Goal: Task Accomplishment & Management: Manage account settings

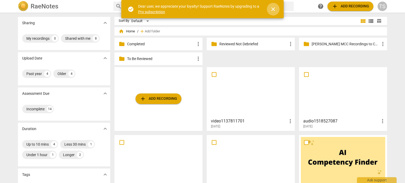
click at [274, 7] on span "close" at bounding box center [273, 9] width 6 height 6
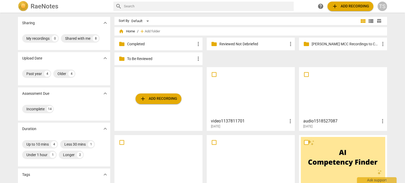
click at [234, 43] on p "Reviewed Not Debriefed" at bounding box center [253, 44] width 68 height 6
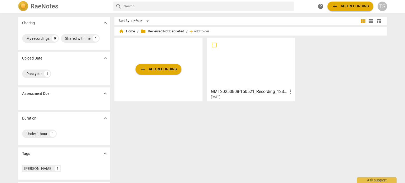
click at [237, 94] on h3 "GMT20250808-150521_Recording_1280x720" at bounding box center [249, 92] width 76 height 6
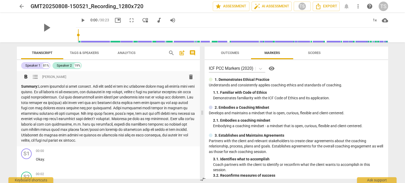
click at [51, 77] on span "[PERSON_NAME]" at bounding box center [54, 77] width 24 height 4
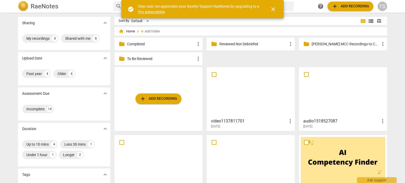
click at [258, 42] on p "Reviewed Not Debriefed" at bounding box center [253, 44] width 68 height 6
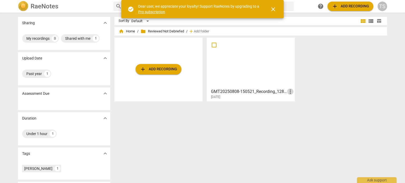
click at [289, 92] on span "more_vert" at bounding box center [290, 92] width 6 height 6
click at [293, 92] on li "Move" at bounding box center [296, 91] width 20 height 13
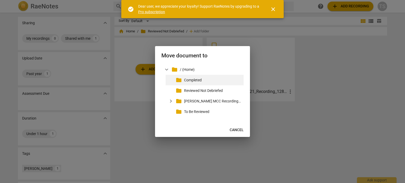
click at [191, 79] on p "Completed" at bounding box center [212, 80] width 57 height 6
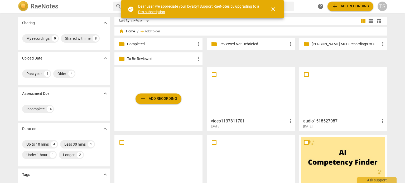
click at [159, 59] on p "To Be Reviewed" at bounding box center [161, 59] width 68 height 6
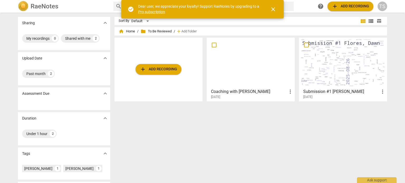
click at [254, 71] on div at bounding box center [250, 63] width 84 height 47
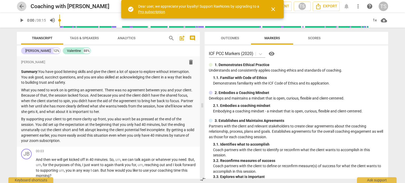
click at [21, 6] on span "arrow_back" at bounding box center [21, 6] width 6 height 6
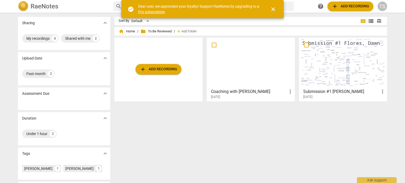
click at [289, 93] on span "more_vert" at bounding box center [290, 92] width 6 height 6
click at [289, 93] on li "Move" at bounding box center [296, 91] width 20 height 13
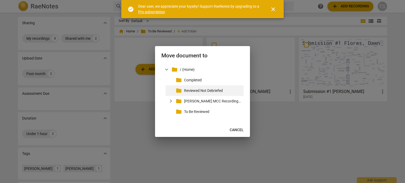
click at [217, 91] on p "Reviewed Not Debriefed" at bounding box center [212, 91] width 57 height 6
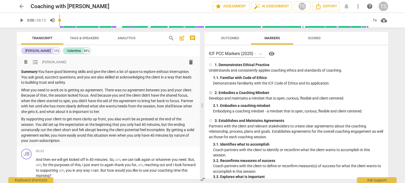
click at [150, 78] on p "Summary: You have good listening skills and give the client a lot of space to e…" at bounding box center [108, 77] width 174 height 16
click at [140, 129] on p "By supporting your client to get more clarity up front, you also won't be as pr…" at bounding box center [108, 129] width 174 height 27
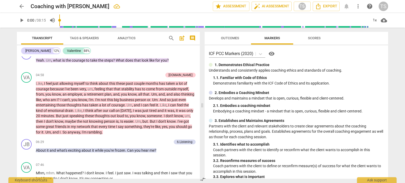
scroll to position [342, 0]
